Goal: Task Accomplishment & Management: Manage account settings

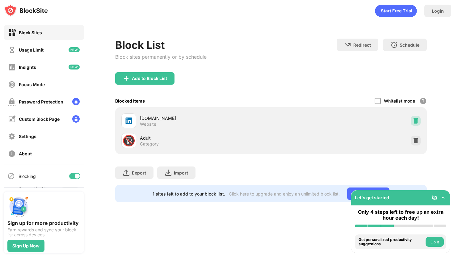
click at [416, 119] on img at bounding box center [415, 121] width 6 height 6
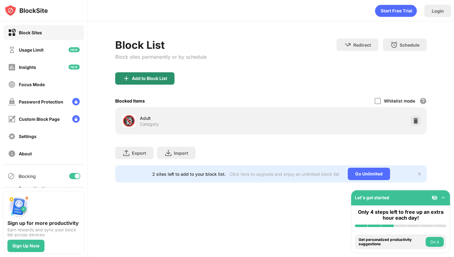
click at [161, 78] on div "Add to Block List" at bounding box center [149, 78] width 35 height 5
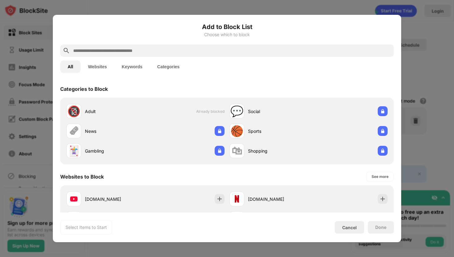
click at [194, 50] on input "text" at bounding box center [232, 50] width 319 height 7
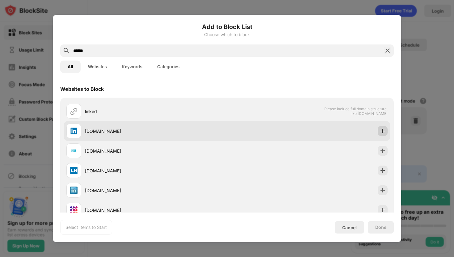
type input "******"
click at [384, 130] on img at bounding box center [382, 131] width 6 height 6
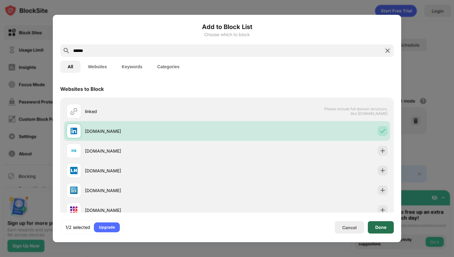
click at [380, 231] on div "Done" at bounding box center [381, 227] width 26 height 12
